Goal: Find specific page/section: Find specific page/section

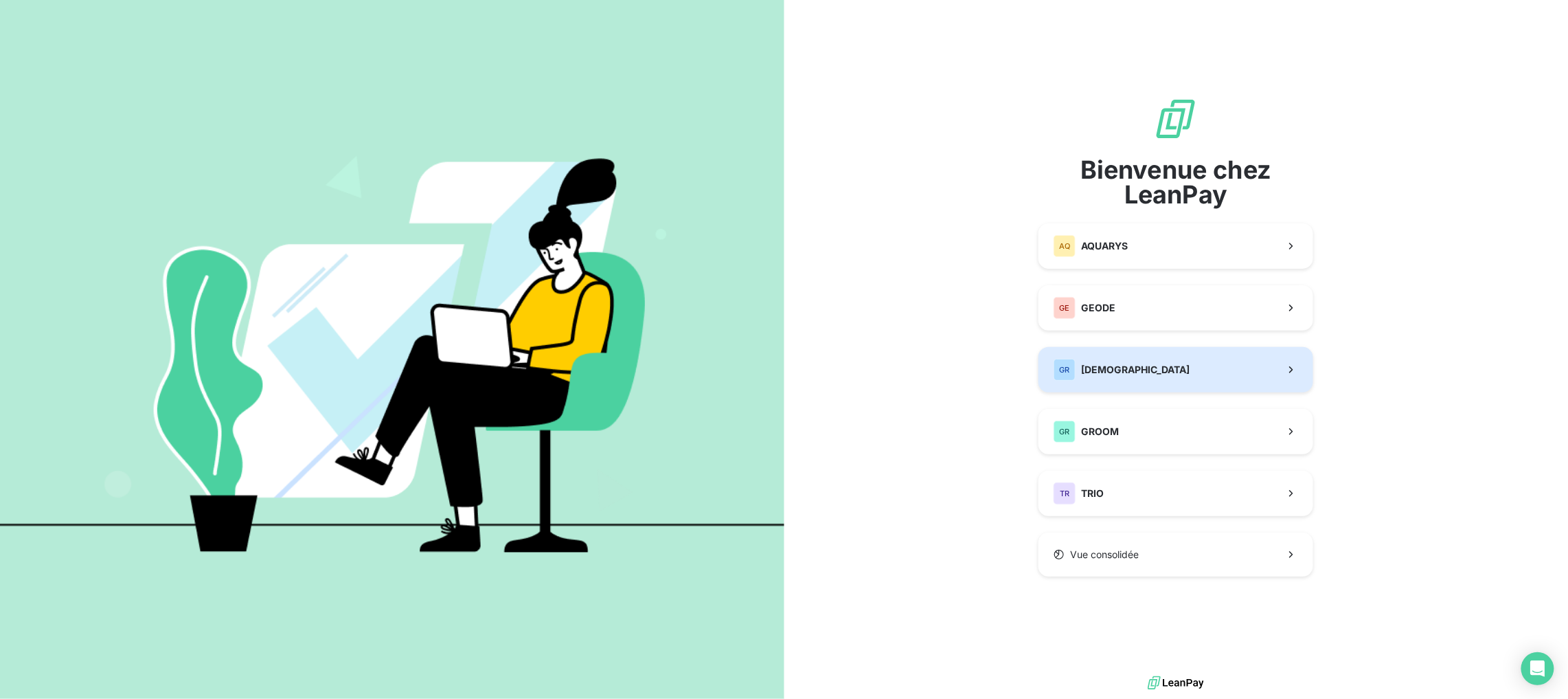
click at [1154, 380] on button "GR GREENWISHES" at bounding box center [1177, 369] width 275 height 45
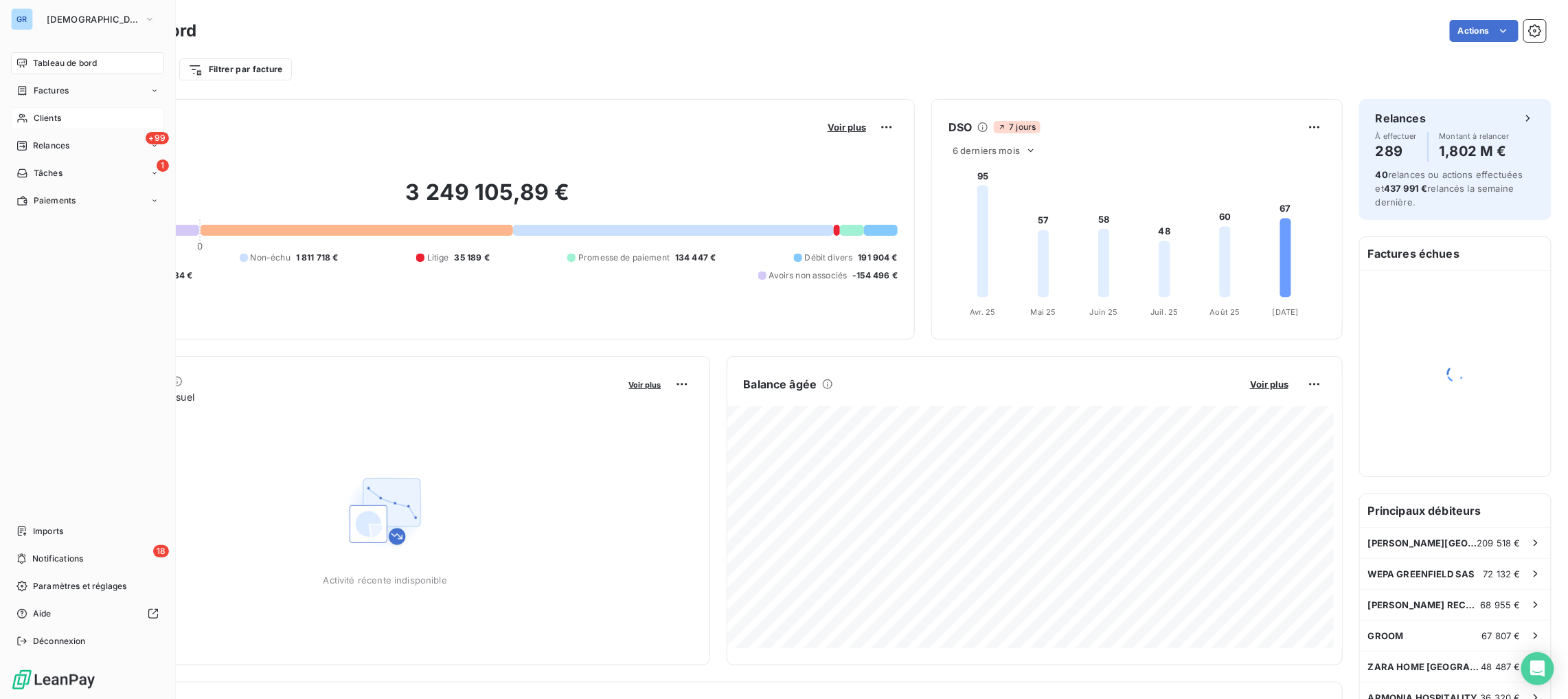
click at [56, 123] on span "Clients" at bounding box center [47, 119] width 28 height 13
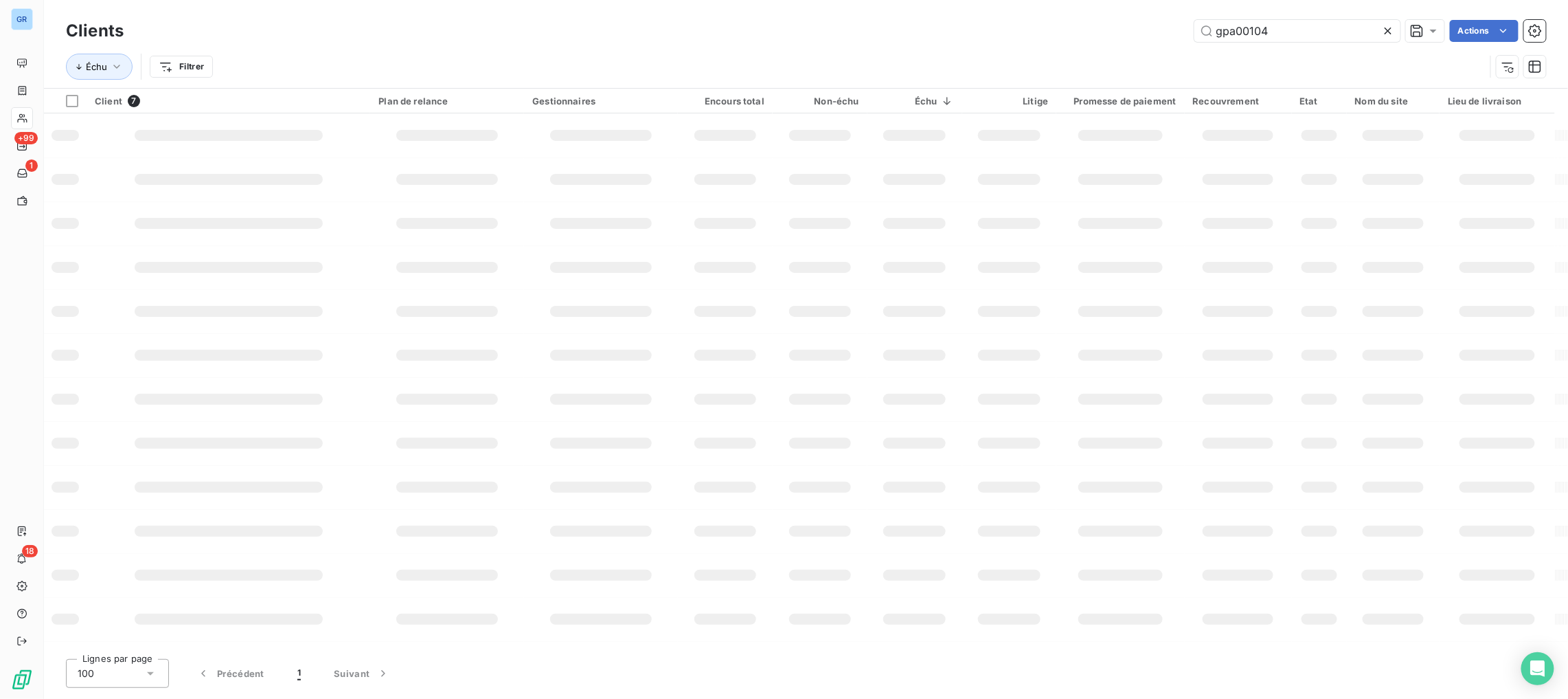
type input "gpa00104"
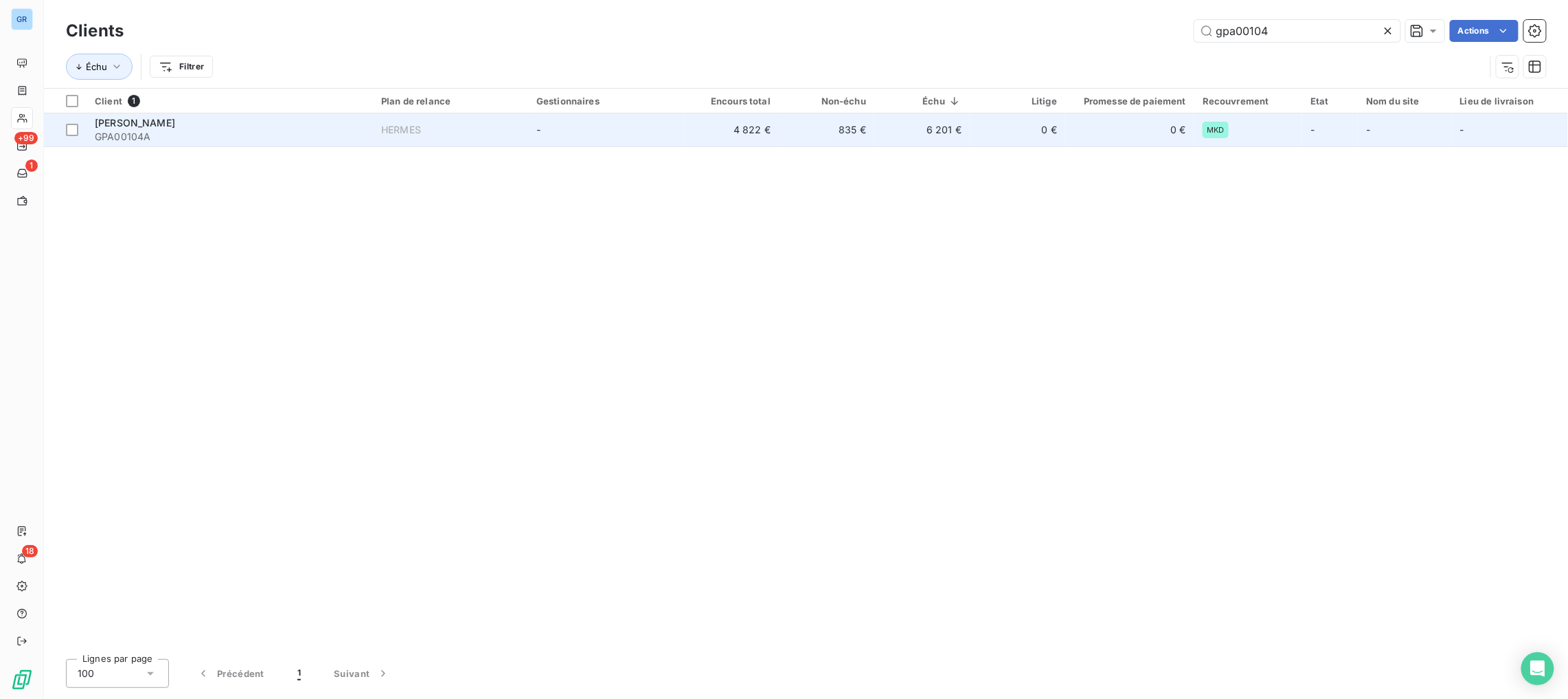
click at [178, 116] on div "[PERSON_NAME]" at bounding box center [229, 123] width 270 height 13
